Goal: Navigation & Orientation: Find specific page/section

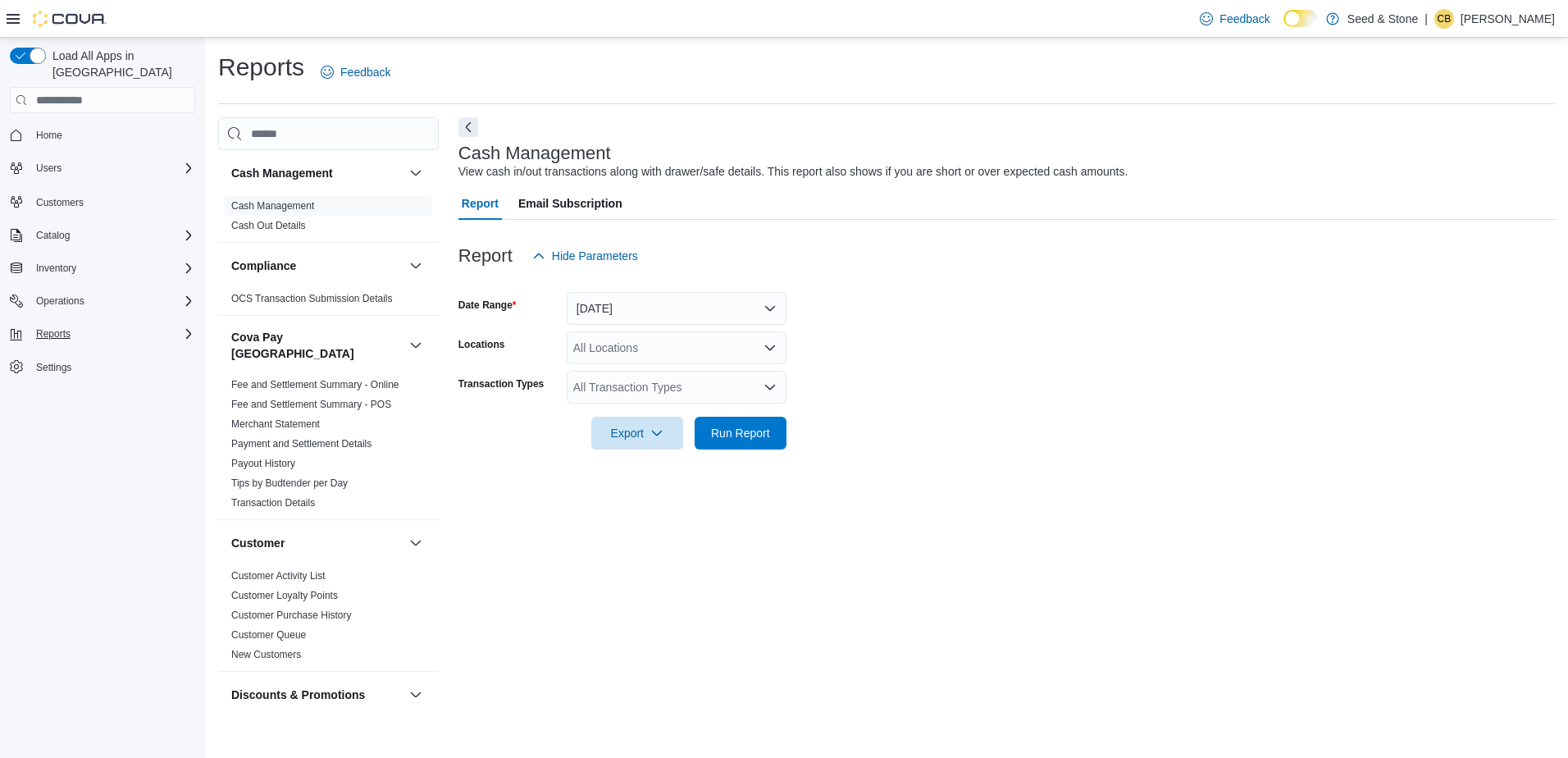
click at [77, 324] on div "Reports" at bounding box center [113, 334] width 166 height 20
click at [56, 290] on button "Operations" at bounding box center [102, 301] width 198 height 23
click at [58, 262] on span "Inventory" at bounding box center [56, 268] width 40 height 13
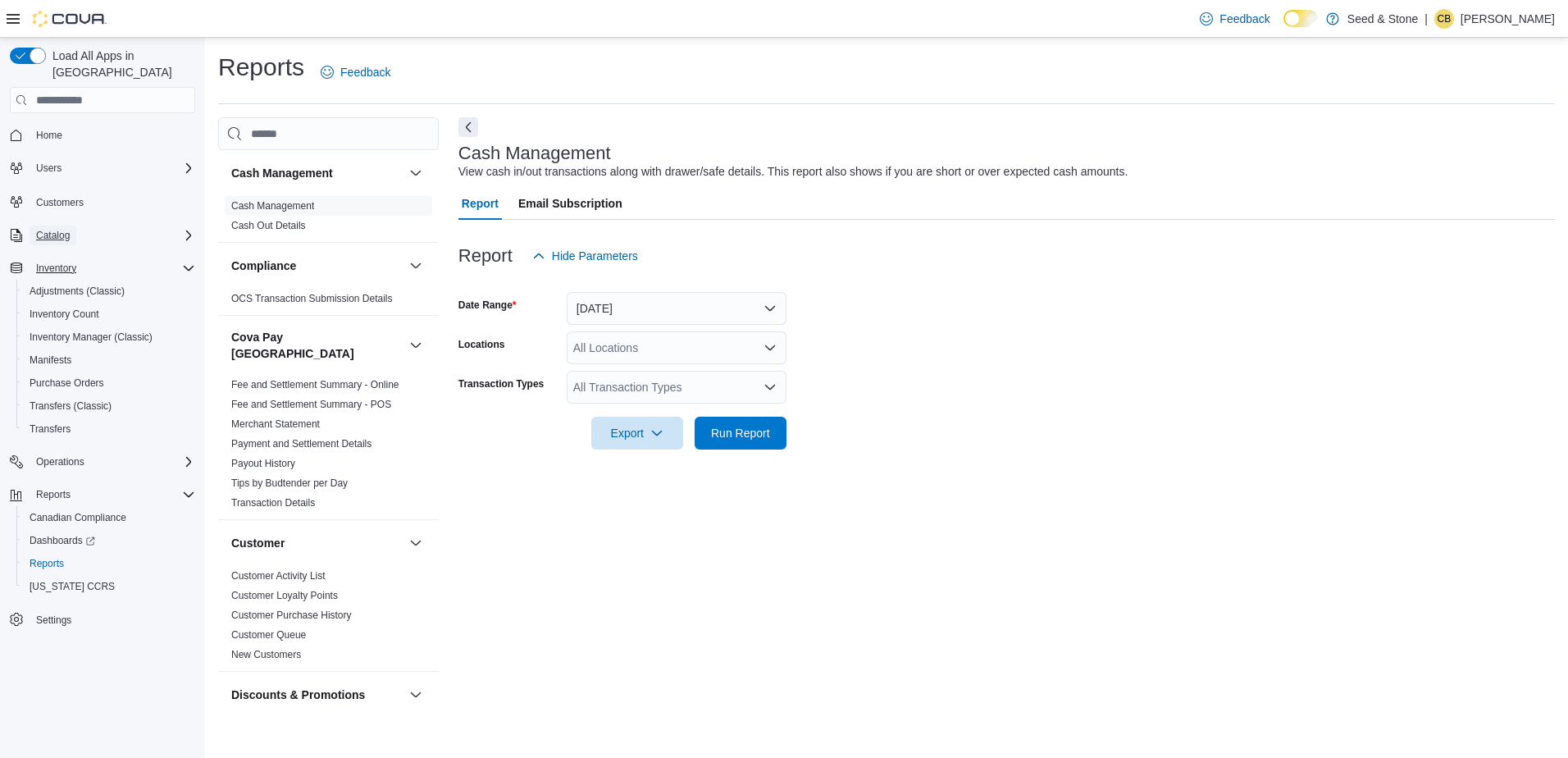
click at [56, 229] on span "Catalog" at bounding box center [52, 235] width 34 height 13
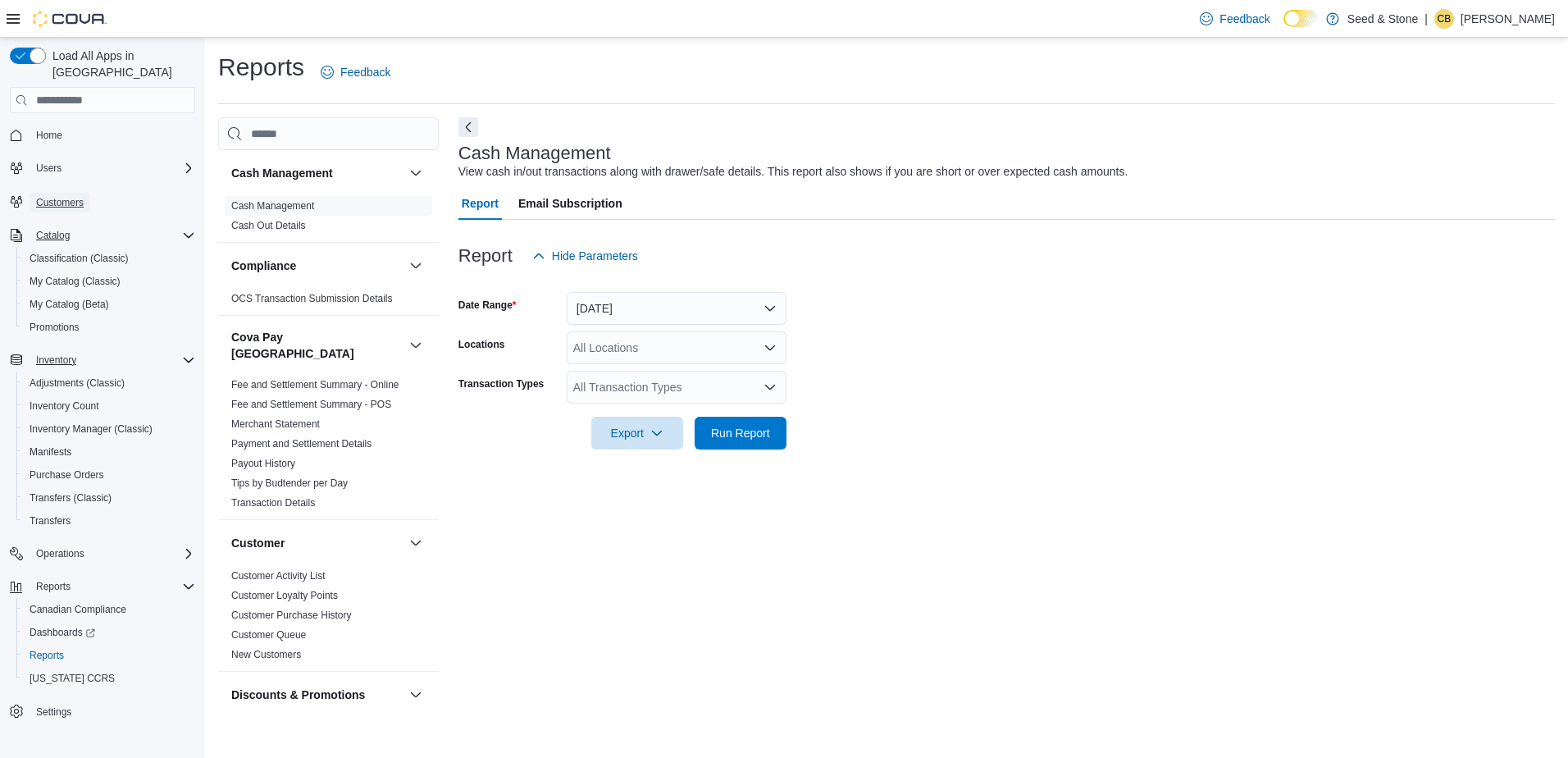
click at [50, 196] on span "Customers" at bounding box center [59, 202] width 47 height 13
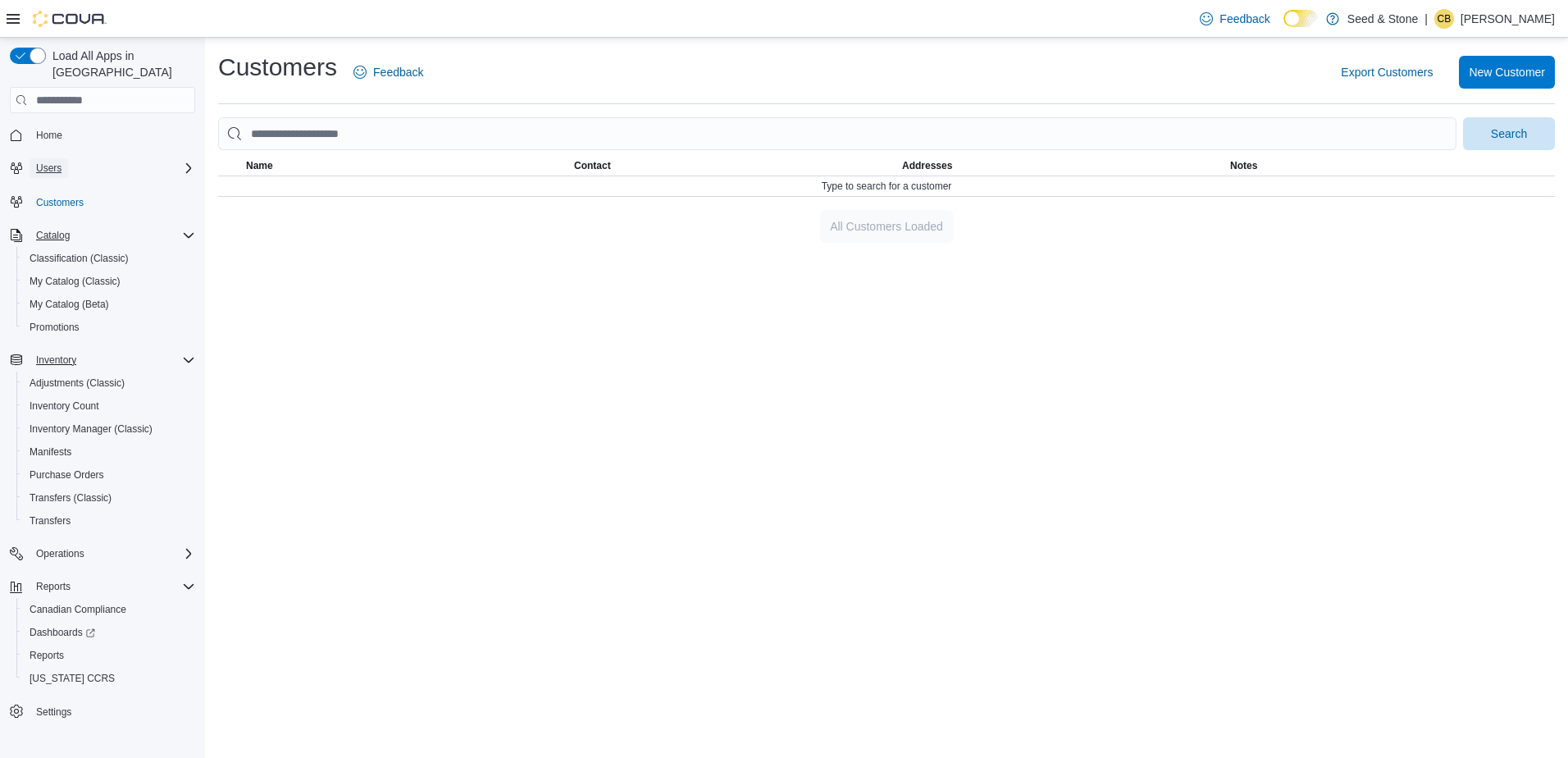
click at [48, 161] on span "Users" at bounding box center [48, 168] width 25 height 20
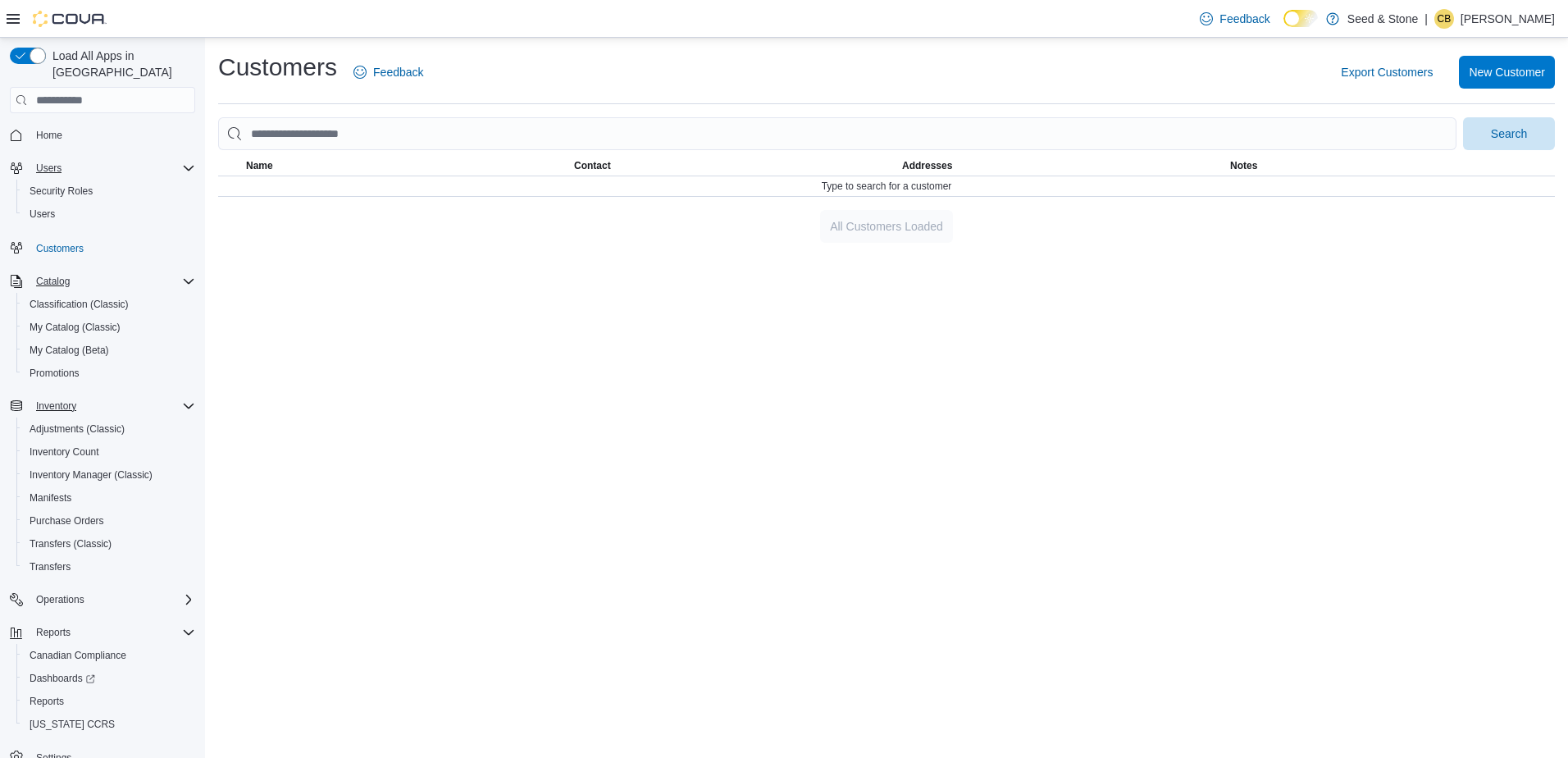
drag, startPoint x: 496, startPoint y: 346, endPoint x: 503, endPoint y: 341, distance: 8.6
click at [503, 341] on div "Customers Feedback Export Customers New Customer Search This table contains 0 r…" at bounding box center [886, 397] width 1363 height 720
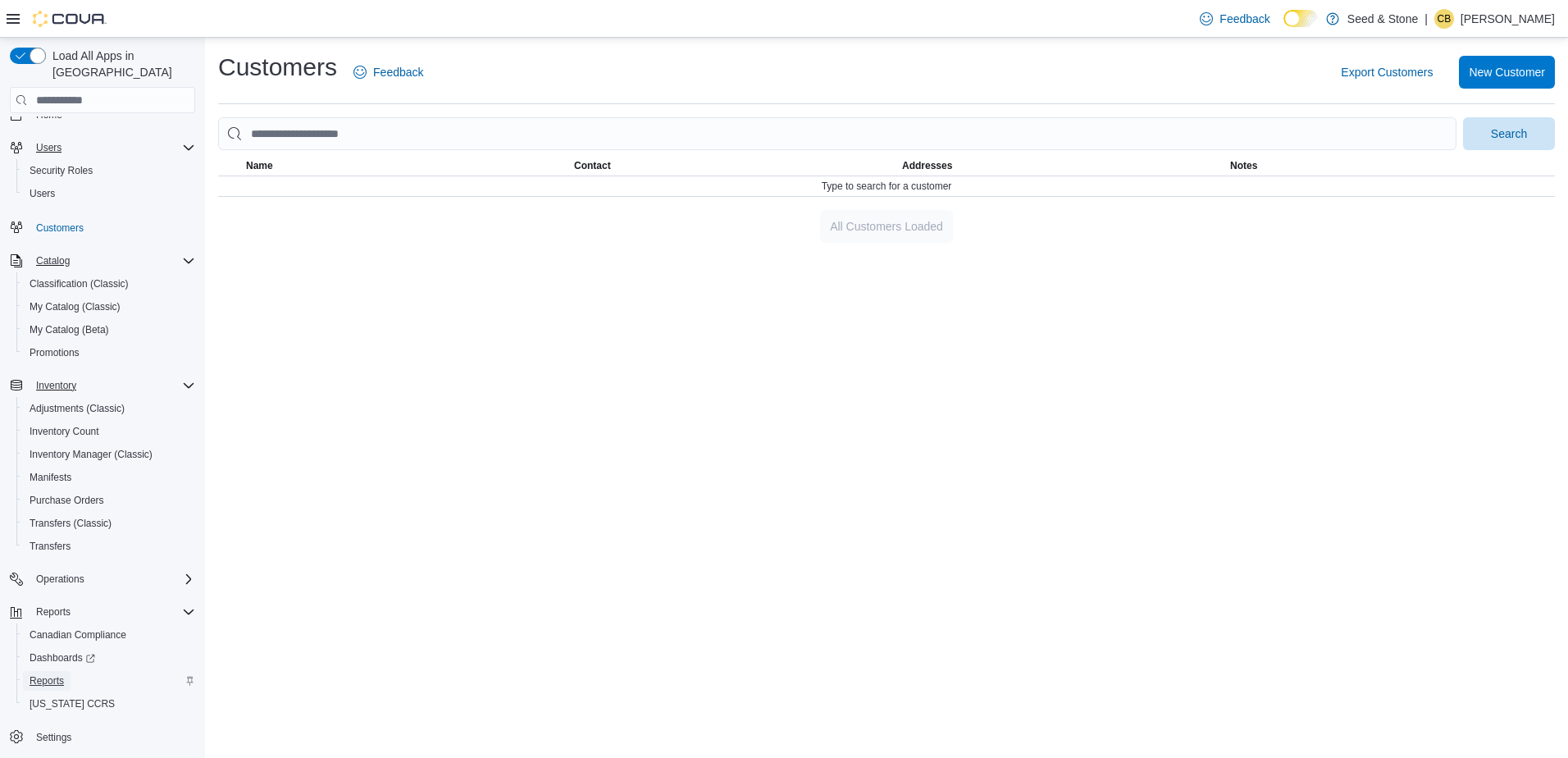
click at [52, 674] on span "Reports" at bounding box center [46, 680] width 34 height 13
